Goal: Task Accomplishment & Management: Use online tool/utility

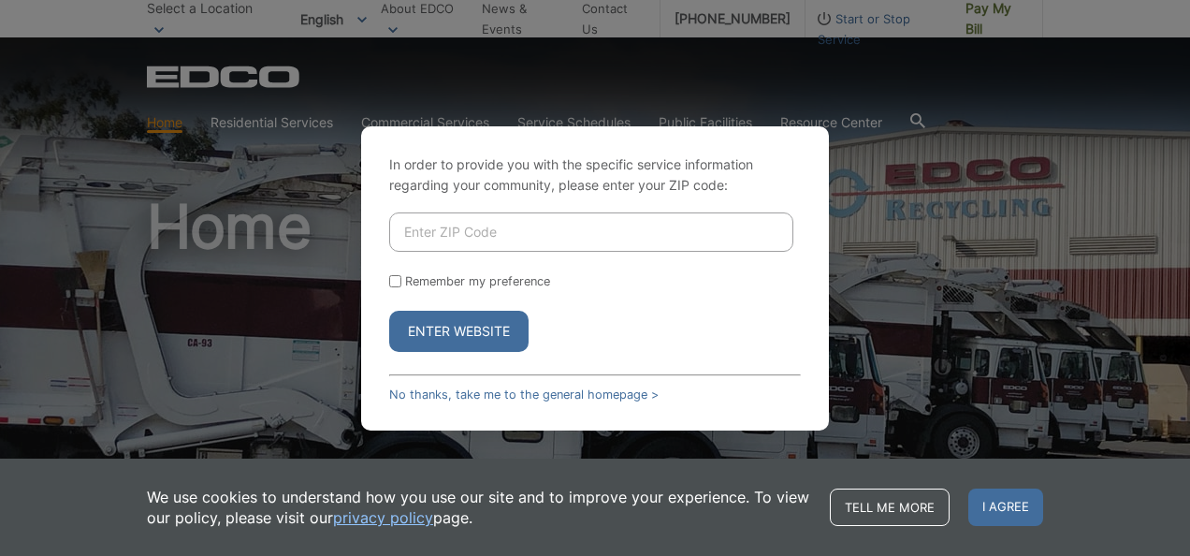
click at [493, 223] on input "Enter ZIP Code" at bounding box center [591, 231] width 404 height 39
type input "91950"
click at [458, 332] on button "Enter Website" at bounding box center [458, 331] width 139 height 41
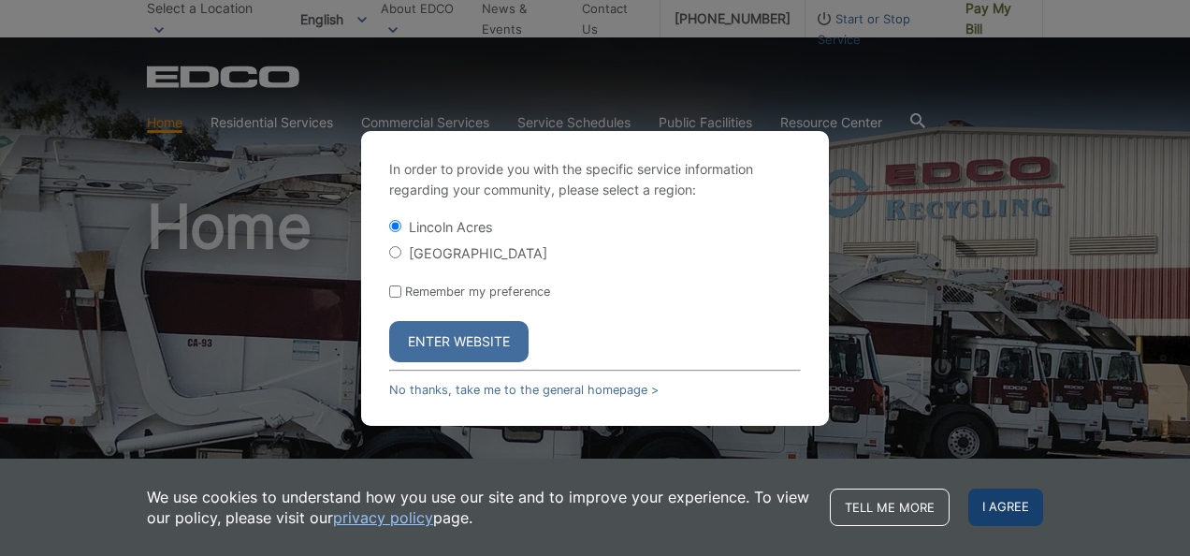
click at [1015, 510] on span "I agree" at bounding box center [1005, 506] width 75 height 37
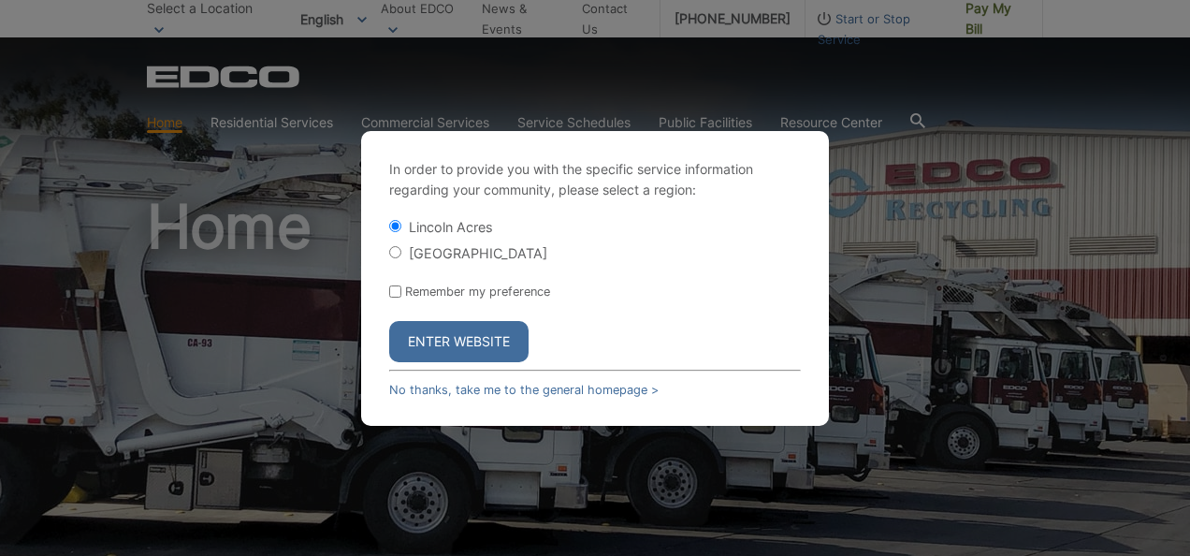
click at [437, 338] on button "Enter Website" at bounding box center [458, 341] width 139 height 41
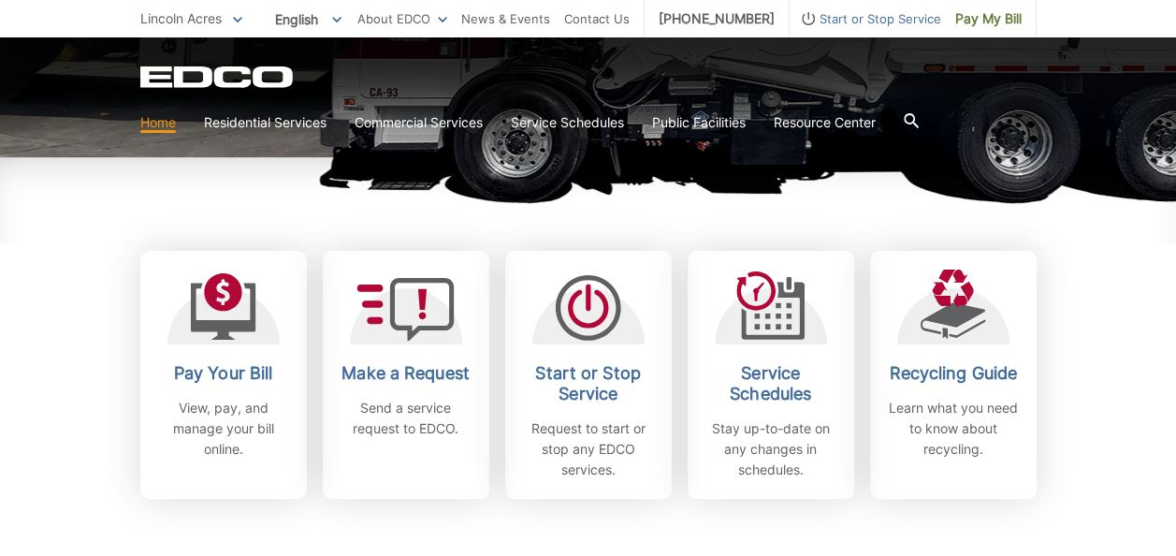
scroll to position [468, 0]
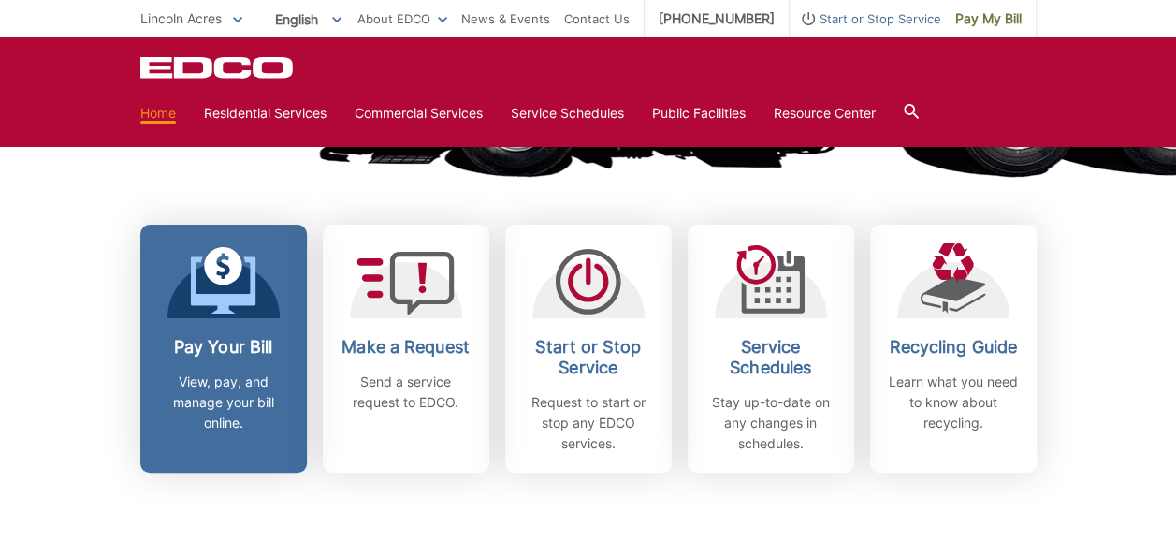
click at [224, 288] on icon at bounding box center [222, 280] width 65 height 67
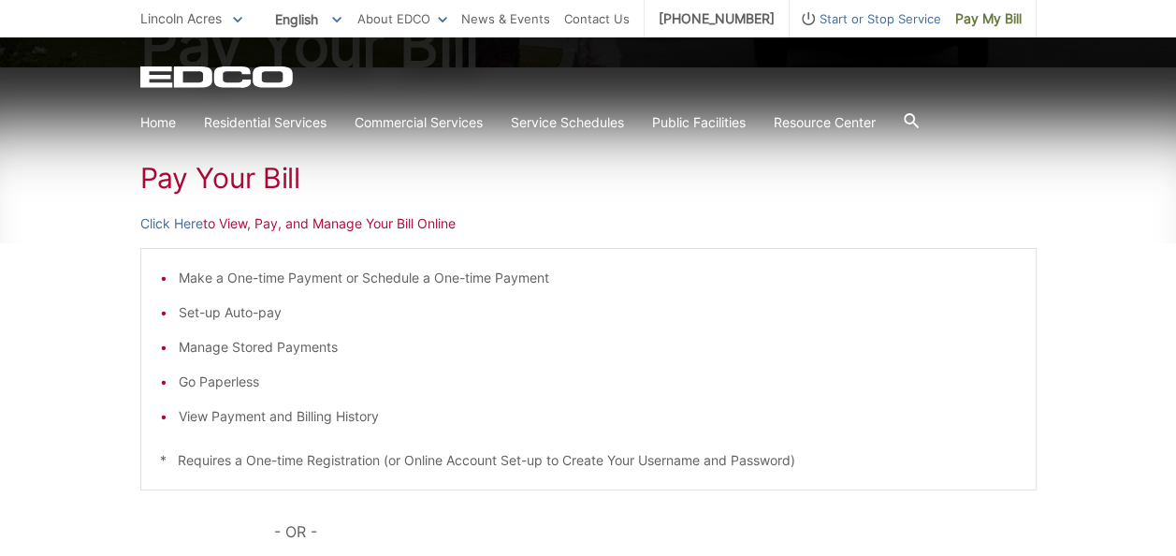
scroll to position [281, 0]
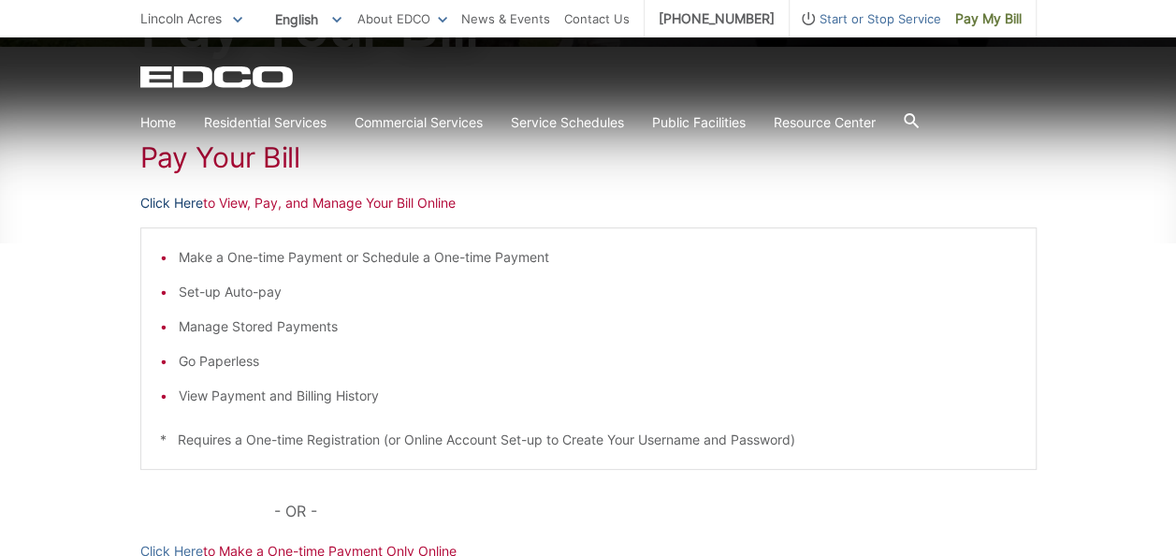
click at [175, 200] on link "Click Here" at bounding box center [171, 203] width 63 height 21
